Goal: Task Accomplishment & Management: Manage account settings

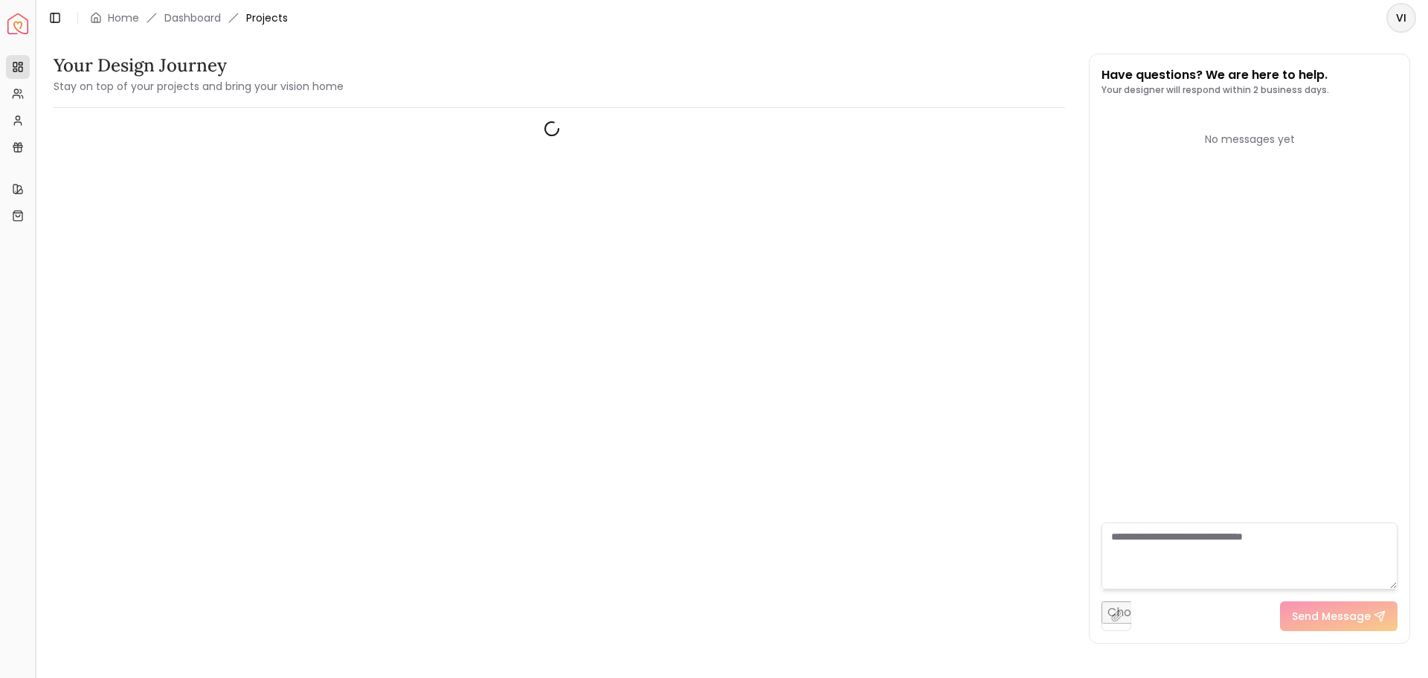
click at [30, 32] on button "Toggle Sidebar" at bounding box center [35, 339] width 12 height 678
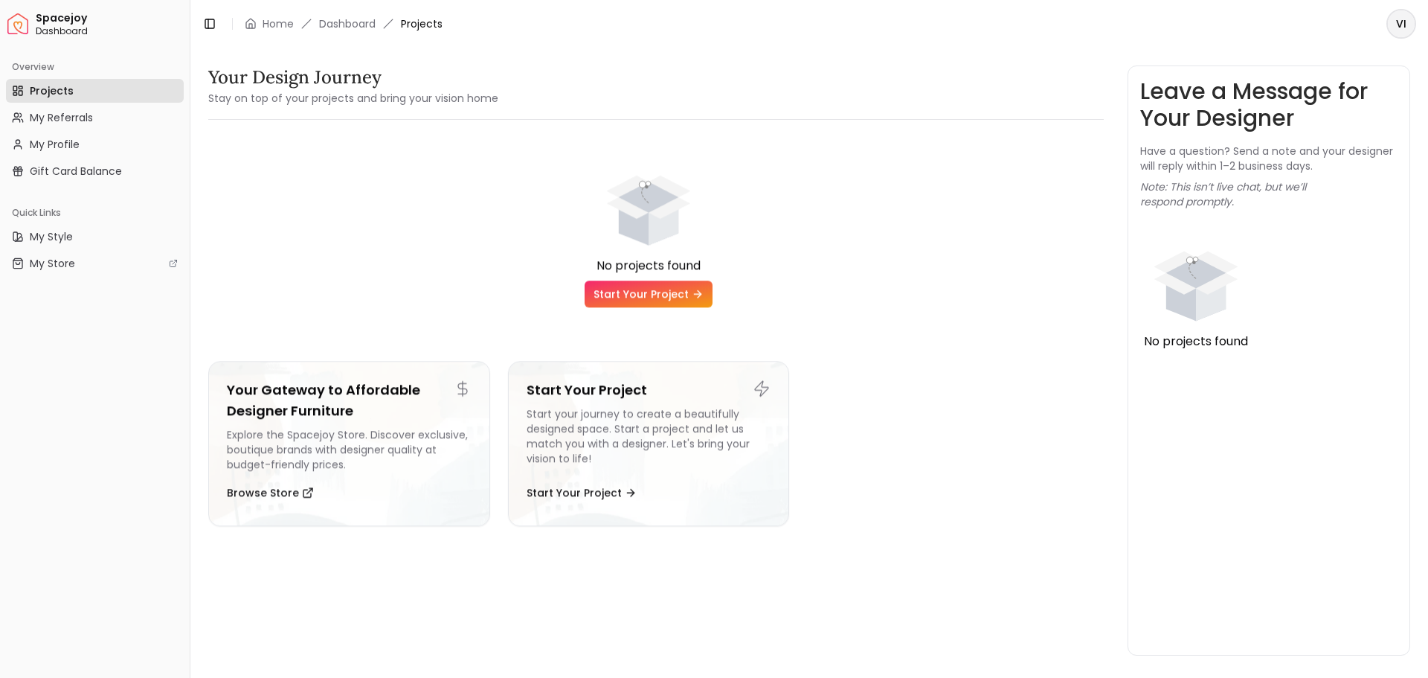
click at [19, 27] on img "Spacejoy" at bounding box center [17, 23] width 21 height 21
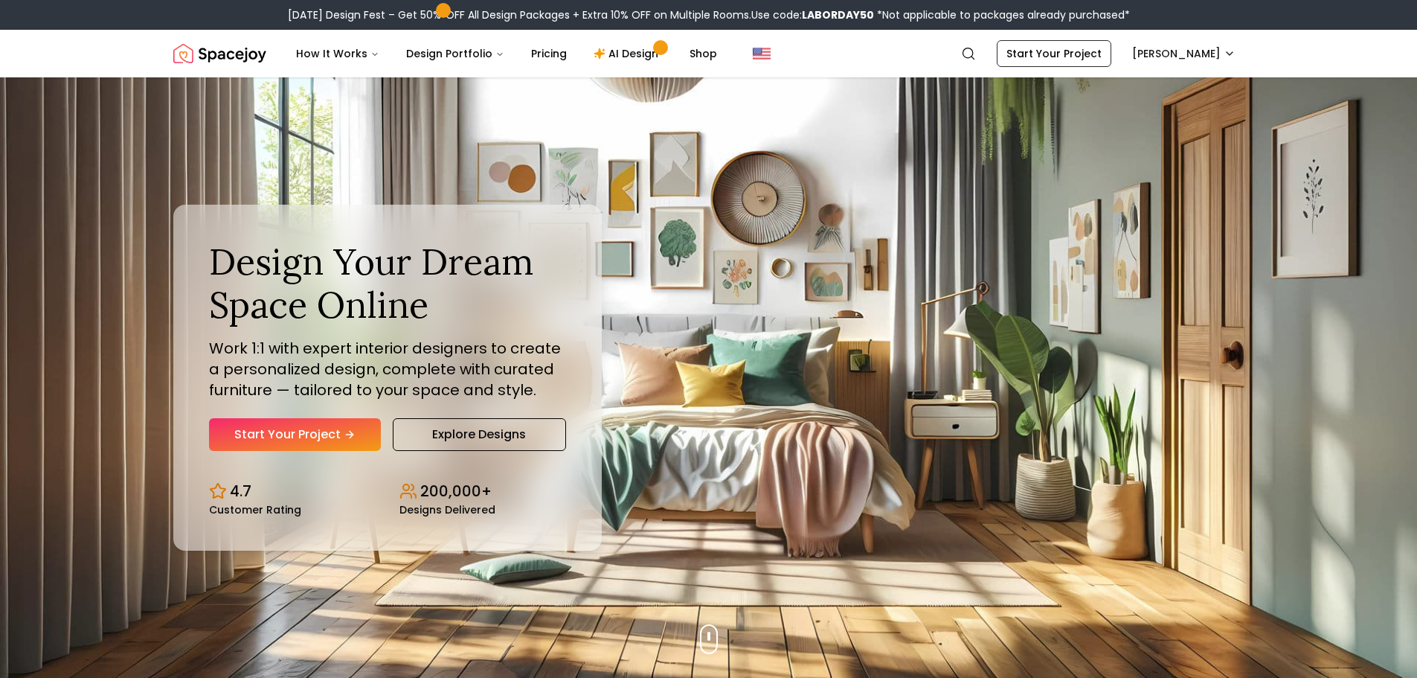
click at [339, 25] on div "Labor Day Design Fest – Get 50% OFF All Design Packages + Extra 10% OFF on Mult…" at bounding box center [708, 15] width 1417 height 30
click at [213, 53] on img "Spacejoy" at bounding box center [219, 54] width 93 height 30
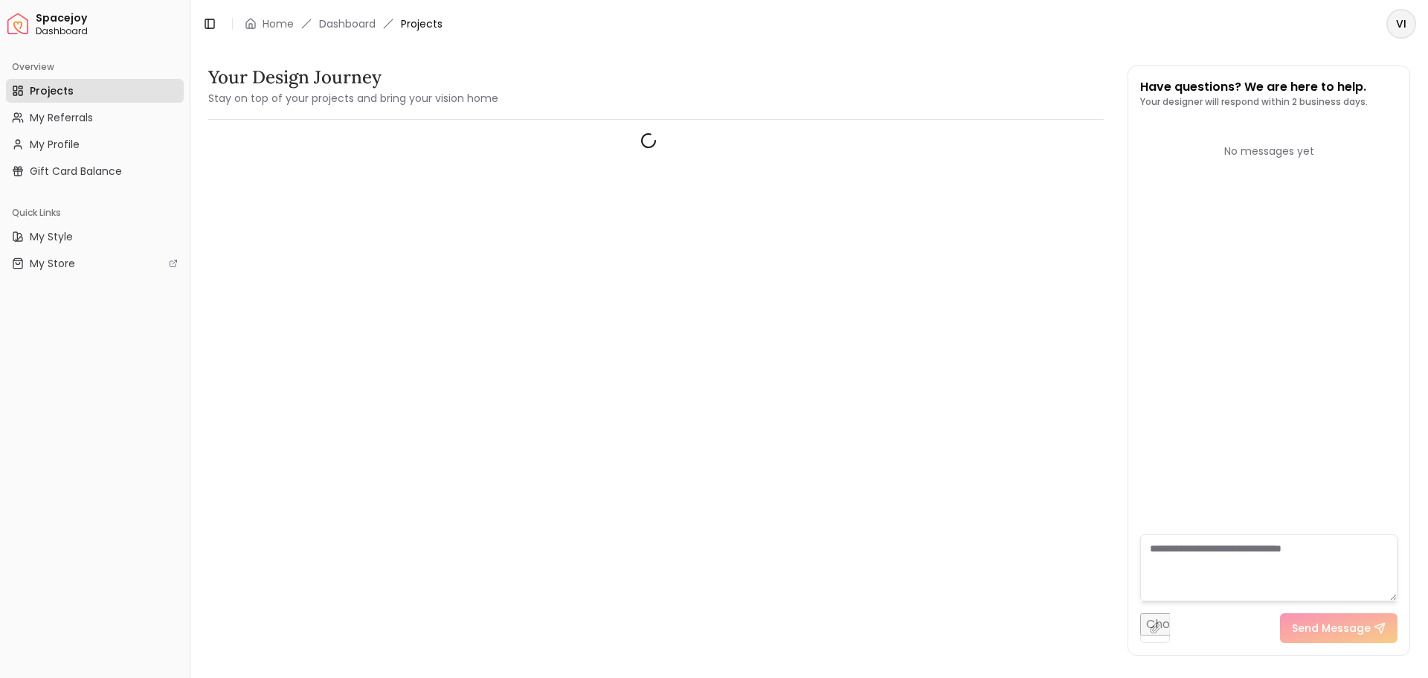
click at [346, 14] on div "Toggle Sidebar Home Dashboard Projects" at bounding box center [322, 23] width 264 height 21
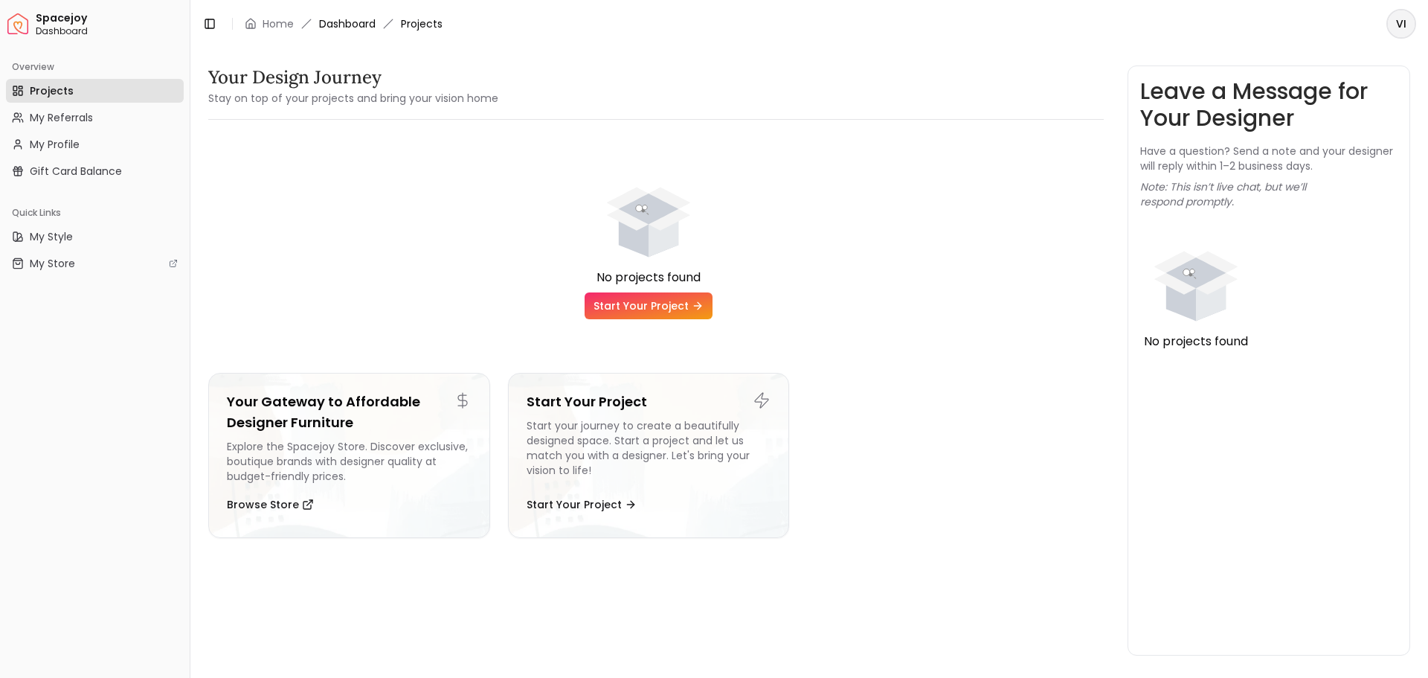
click at [353, 17] on link "Dashboard" at bounding box center [347, 23] width 57 height 15
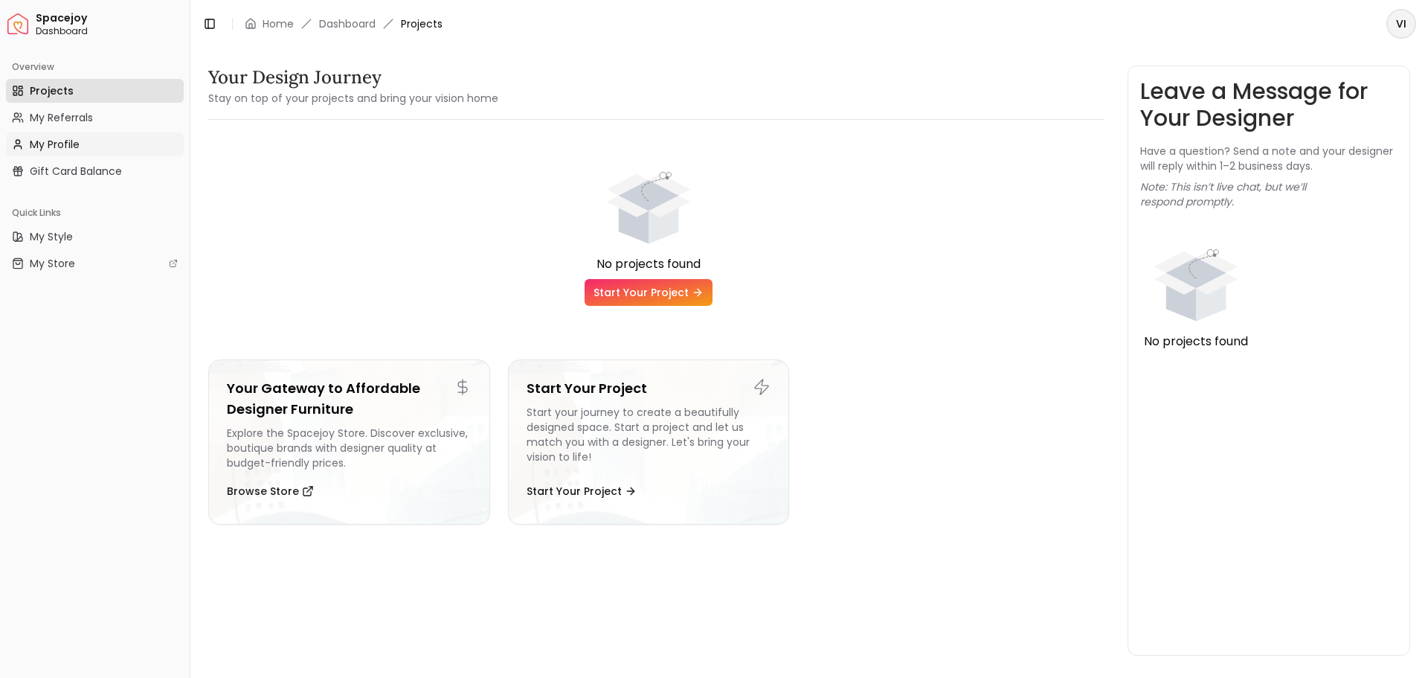
click at [96, 149] on link "My Profile" at bounding box center [95, 144] width 178 height 24
